Goal: Communication & Community: Participate in discussion

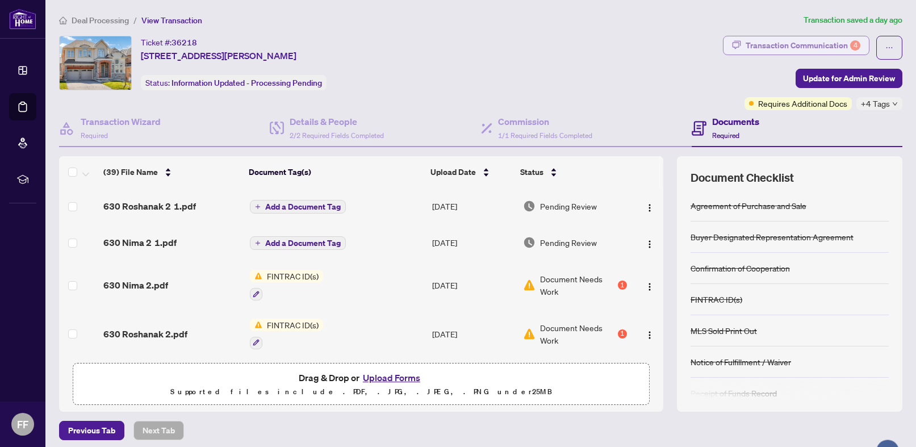
click at [806, 42] on div "Transaction Communication 4" at bounding box center [802, 45] width 115 height 18
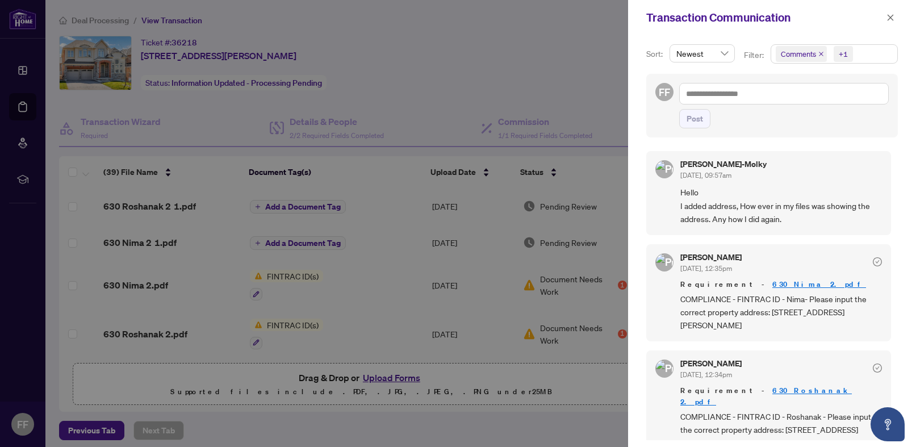
click at [534, 66] on div at bounding box center [458, 223] width 916 height 447
click at [504, 58] on div at bounding box center [458, 223] width 916 height 447
click at [889, 19] on icon "close" at bounding box center [890, 18] width 8 height 8
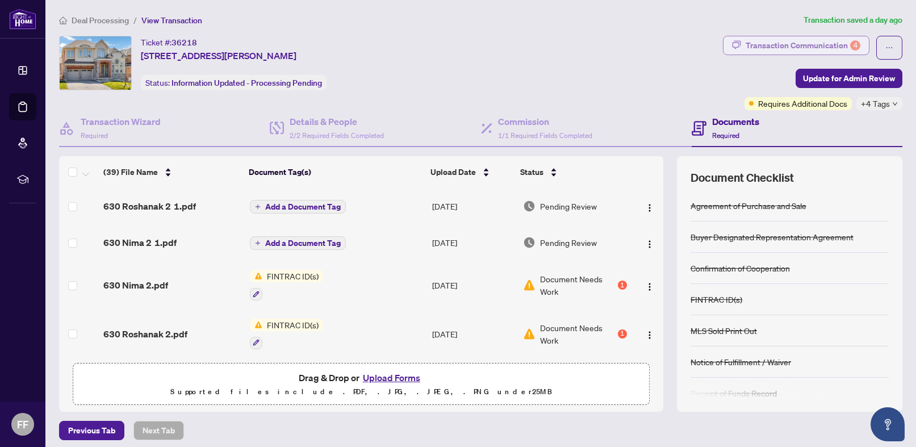
click at [821, 43] on div "Transaction Communication 4" at bounding box center [802, 45] width 115 height 18
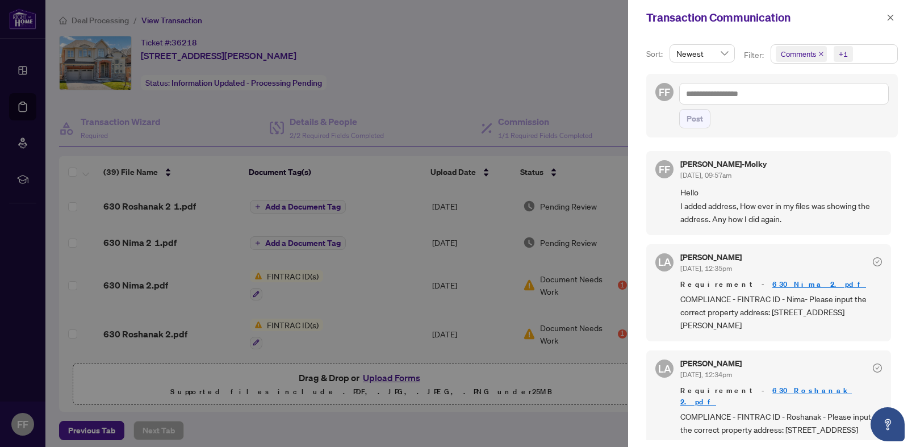
click at [446, 33] on div at bounding box center [458, 223] width 916 height 447
drag, startPoint x: 896, startPoint y: 14, endPoint x: 696, endPoint y: 76, distance: 209.7
click at [896, 15] on button "button" at bounding box center [890, 18] width 15 height 14
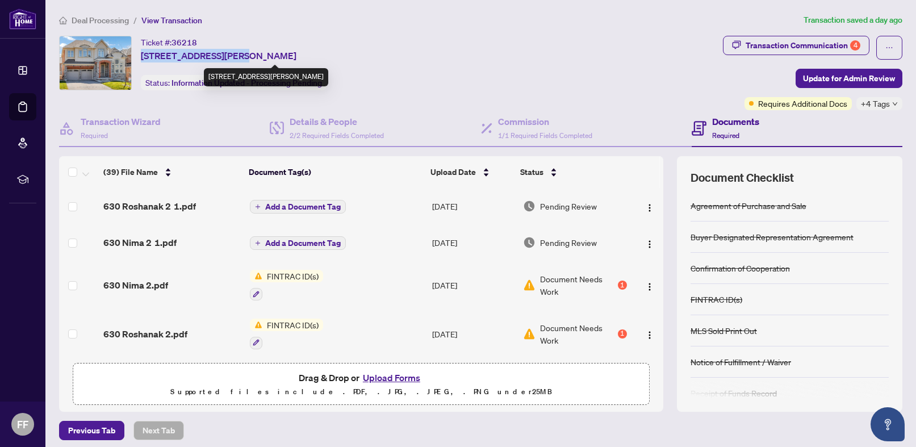
drag, startPoint x: 141, startPoint y: 55, endPoint x: 223, endPoint y: 56, distance: 81.7
click at [223, 56] on span "[STREET_ADDRESS][PERSON_NAME]" at bounding box center [219, 56] width 156 height 14
copy span "29 Clifford Fairbarn"
